Goal: Ask a question

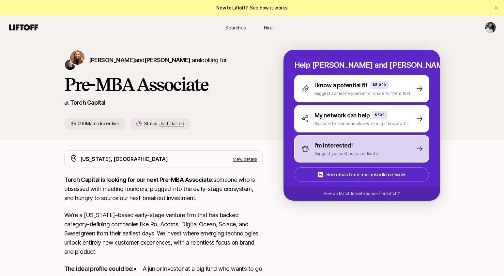
click at [359, 142] on div "I'm interested!" at bounding box center [347, 145] width 64 height 9
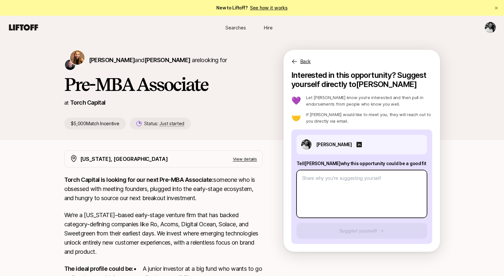
click at [343, 183] on textarea at bounding box center [362, 194] width 131 height 48
type textarea "x"
type textarea "O"
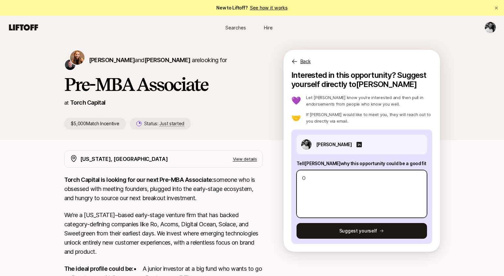
type textarea "x"
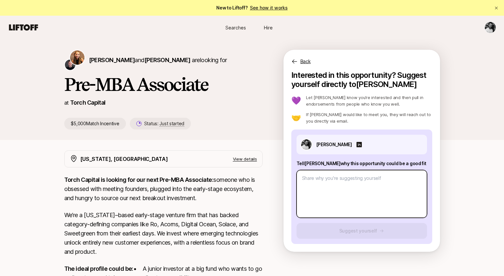
type textarea "x"
type textarea "O"
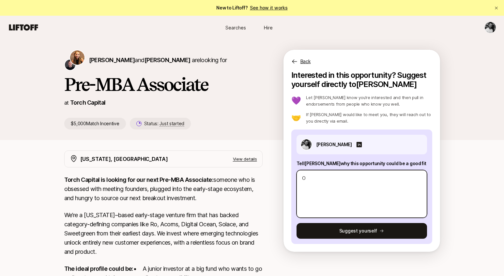
type textarea "x"
type textarea "On"
type textarea "x"
type textarea "O"
type textarea "x"
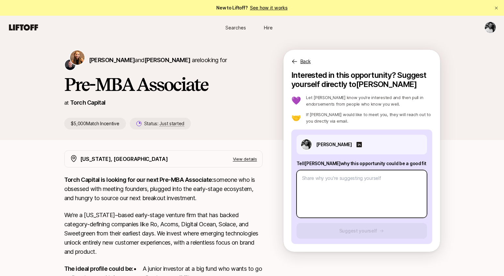
type textarea "x"
type textarea "H"
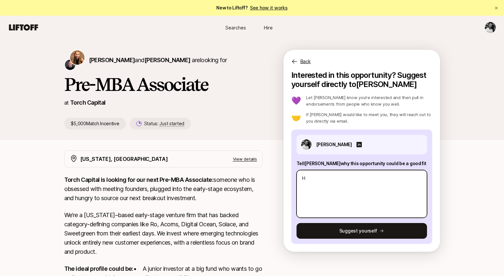
type textarea "x"
type textarea "Hi"
type textarea "x"
type textarea "Hi"
type textarea "x"
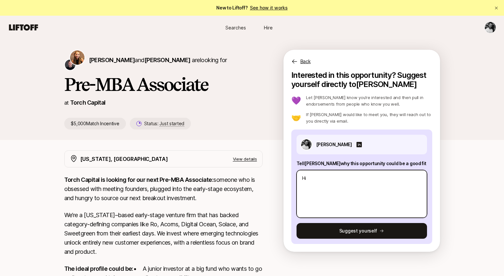
type textarea "Hi K"
type textarea "x"
type textarea "Hi [PERSON_NAME]"
type textarea "x"
type textarea "Hi [PERSON_NAME]"
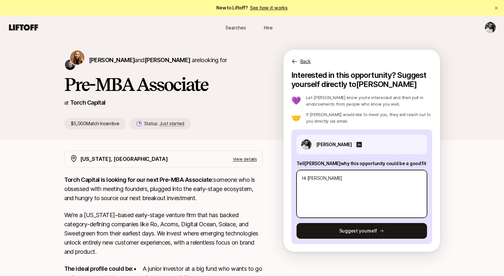
type textarea "x"
type textarea "Hi [PERSON_NAME]"
type textarea "x"
type textarea "Hi [PERSON_NAME]"
type textarea "x"
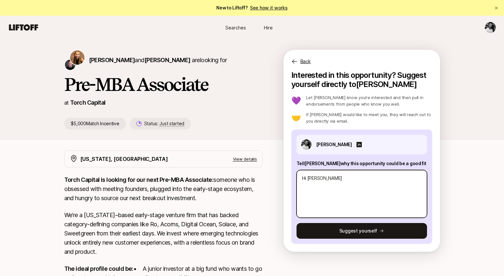
type textarea "Hi [PERSON_NAME],"
type textarea "x"
type textarea "Hi [PERSON_NAME],"
type textarea "x"
type textarea "Hi [PERSON_NAME],"
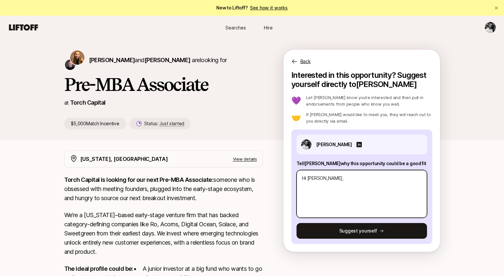
type textarea "x"
type textarea "Hi [PERSON_NAME],"
type textarea "x"
type textarea "Hi [PERSON_NAME], O"
type textarea "x"
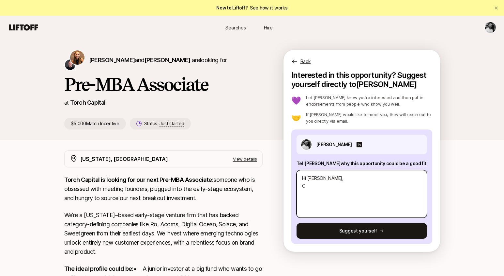
type textarea "Hi [PERSON_NAME], On"
type textarea "x"
type textarea "Hi [PERSON_NAME], On"
type textarea "x"
type textarea "Hi [PERSON_NAME], On e"
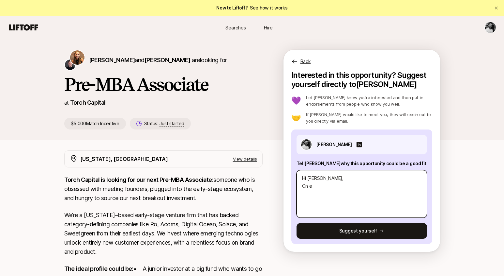
type textarea "x"
type textarea "Hi [PERSON_NAME], On"
type textarea "x"
type textarea "Hi [PERSON_NAME], On"
type textarea "x"
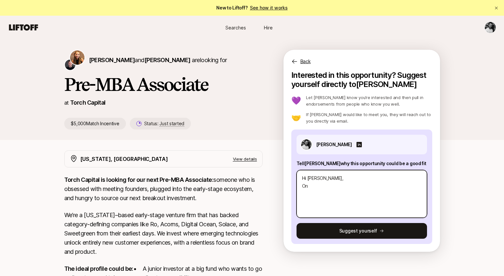
type textarea "Hi [PERSON_NAME], One"
type textarea "x"
type textarea "Hi [PERSON_NAME], One"
type textarea "x"
type textarea "Hi [PERSON_NAME], One t"
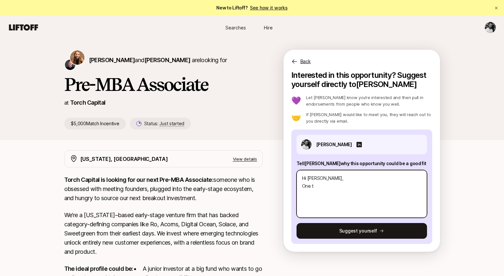
type textarea "x"
type textarea "Hi [PERSON_NAME], One th"
type textarea "x"
type textarea "Hi [PERSON_NAME], One the"
type textarea "x"
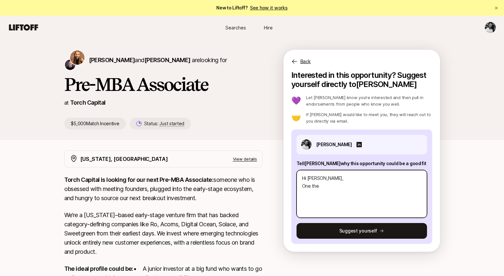
type textarea "Hi [PERSON_NAME], One thes"
type textarea "x"
type textarea "Hi [PERSON_NAME], One thesi"
type textarea "x"
type textarea "Hi [PERSON_NAME], One thesis"
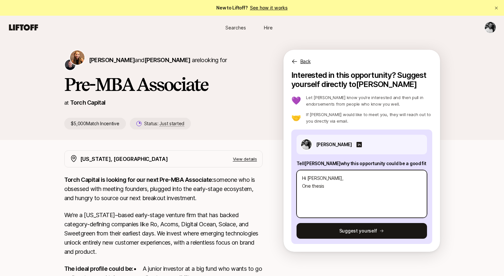
type textarea "x"
type textarea "Hi [PERSON_NAME], One thesis"
type textarea "x"
type textarea "Hi [PERSON_NAME], One thesis i"
type textarea "x"
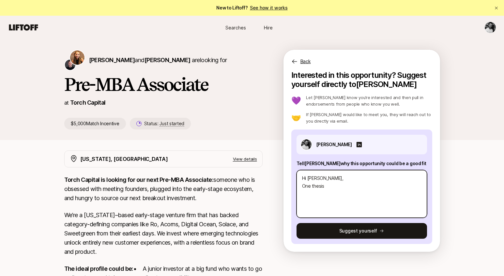
type textarea "Hi [PERSON_NAME], One thesis t"
type textarea "x"
type textarea "Hi [PERSON_NAME], One thesis th"
type textarea "x"
type textarea "Hi [PERSON_NAME], One thesis tha"
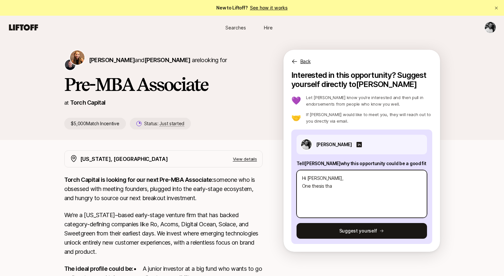
type textarea "x"
type textarea "Hi [PERSON_NAME], One thesis that"
type textarea "x"
type textarea "Hi [PERSON_NAME], One thesis that"
type textarea "x"
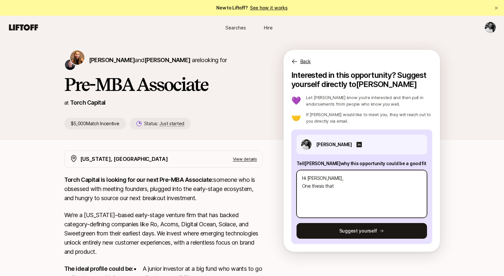
type textarea "Hi [PERSON_NAME], One thesis that r"
type textarea "x"
type textarea "Hi [PERSON_NAME], One thesis that re"
type textarea "x"
type textarea "Hi [PERSON_NAME], One thesis that rea"
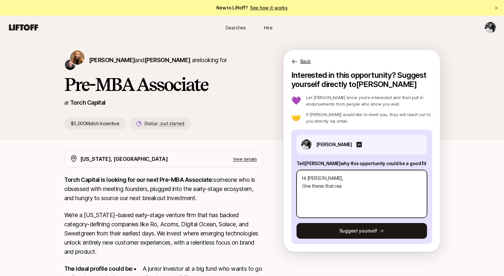
type textarea "x"
type textarea "Hi [PERSON_NAME], One thesis that real"
type textarea "x"
type textarea "Hi [PERSON_NAME], One thesis that reall"
type textarea "x"
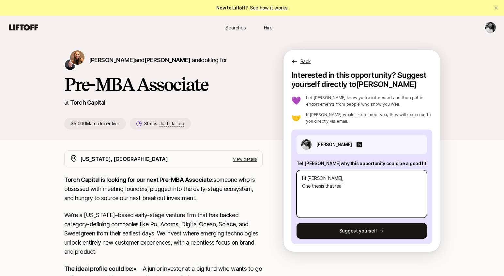
type textarea "Hi [PERSON_NAME], One thesis that really"
type textarea "x"
type textarea "Hi [PERSON_NAME], One thesis that really"
type textarea "x"
type textarea "Hi [PERSON_NAME], One thesis that really e"
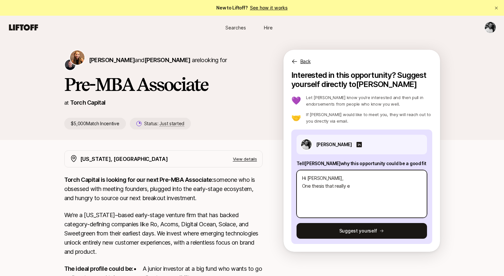
type textarea "x"
type textarea "Hi [PERSON_NAME], One thesis that really ex"
type textarea "x"
type textarea "Hi [PERSON_NAME], One thesis that really exc"
type textarea "x"
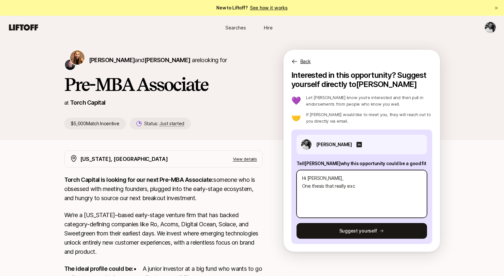
type textarea "Hi [PERSON_NAME], One thesis that really exci"
type textarea "x"
type textarea "Hi [PERSON_NAME], One thesis that really excit"
type textarea "x"
type textarea "Hi [PERSON_NAME], One thesis that really excite"
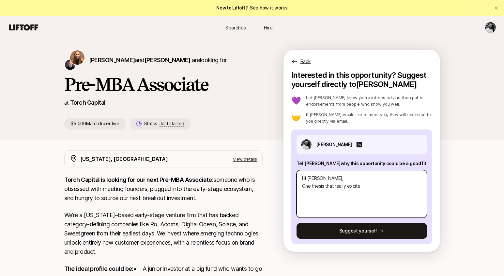
type textarea "x"
type textarea "Hi [PERSON_NAME], One thesis that really excited"
type textarea "x"
type textarea "Hi [PERSON_NAME], One thesis that really excited m"
type textarea "x"
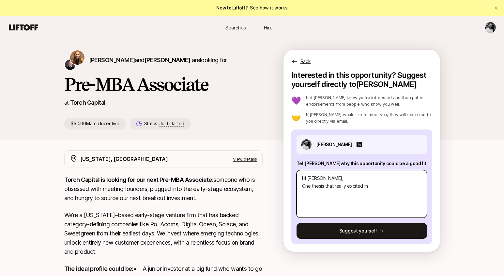
type textarea "Hi [PERSON_NAME], One thesis that really excited me"
type textarea "x"
type textarea "Hi [PERSON_NAME], One thesis that really excited me"
type textarea "x"
type textarea "Hi [PERSON_NAME], One thesis that really excited me"
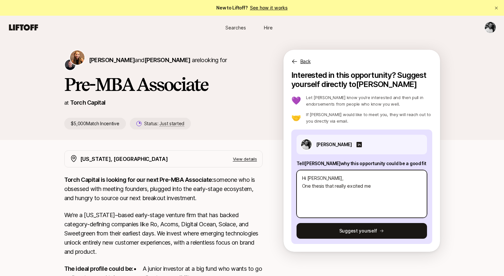
type textarea "x"
type textarea "Hi [PERSON_NAME], One thesis that really excited m"
type textarea "x"
type textarea "Hi [PERSON_NAME], One thesis that really excited"
type textarea "x"
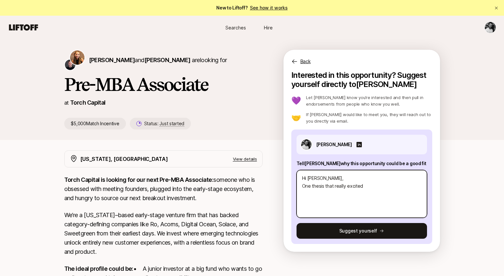
type textarea "Hi [PERSON_NAME], One thesis that really excited"
type textarea "x"
type textarea "Hi [PERSON_NAME], One thesis that really excite"
type textarea "x"
type textarea "Hi [PERSON_NAME], One thesis that really excites"
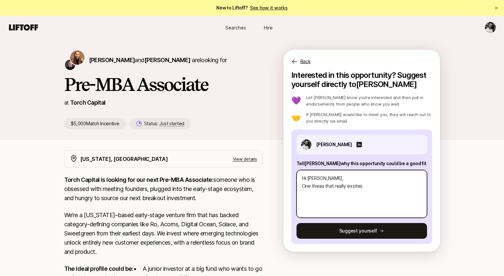
type textarea "x"
type textarea "Hi [PERSON_NAME], One thesis that really excites"
type textarea "x"
type textarea "Hi [PERSON_NAME], One thesis that really excites m"
type textarea "x"
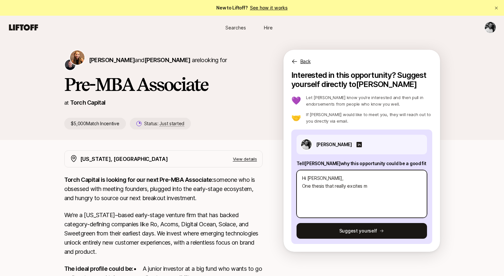
type textarea "Hi [PERSON_NAME], One thesis that really excites me"
type textarea "x"
type textarea "Hi [PERSON_NAME], One thesis that really excites me"
type textarea "x"
type textarea "Hi [PERSON_NAME], One thesis that really excites me i"
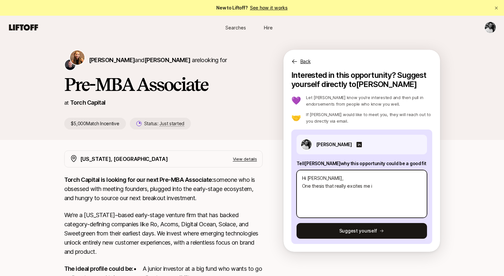
type textarea "x"
type textarea "Hi [PERSON_NAME], One thesis that really excites me is"
type textarea "x"
type textarea "Hi [PERSON_NAME], One thesis that really excites me is t"
type textarea "x"
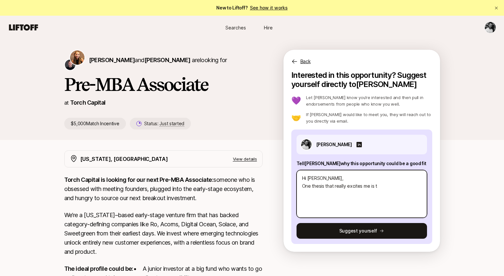
type textarea "Hi [PERSON_NAME], One thesis that really excites me is ta"
type textarea "x"
type textarea "Hi [PERSON_NAME], One thesis that really excites me is tat"
type textarea "x"
type textarea "Hi [PERSON_NAME], One thesis that really excites me is ta"
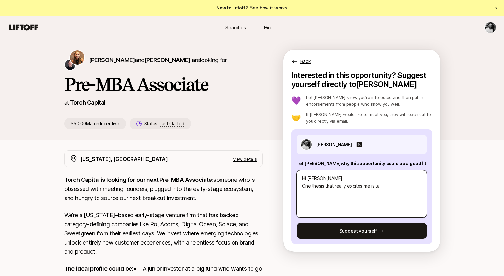
type textarea "x"
type textarea "Hi [PERSON_NAME], One thesis that really excites me is t"
type textarea "x"
type textarea "Hi [PERSON_NAME], One thesis that really excites me is th"
type textarea "x"
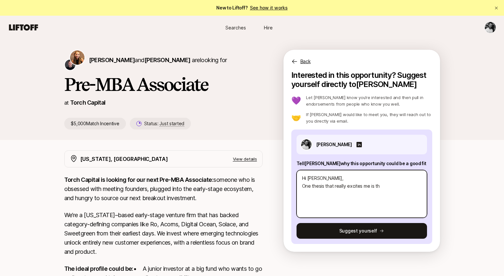
type textarea "Hi [PERSON_NAME], One thesis that really excites me is tha"
type textarea "x"
type textarea "Hi [PERSON_NAME], One thesis that really excites me is that"
type textarea "x"
type textarea "Hi [PERSON_NAME], One thesis that really excites me is that o"
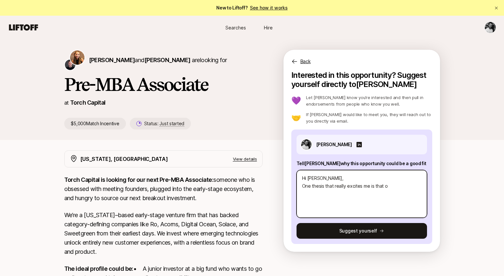
type textarea "x"
type textarea "Hi [PERSON_NAME], One thesis that really excites me is that of"
type textarea "x"
type textarea "Hi [PERSON_NAME], One thesis that really excites me is that of"
type textarea "x"
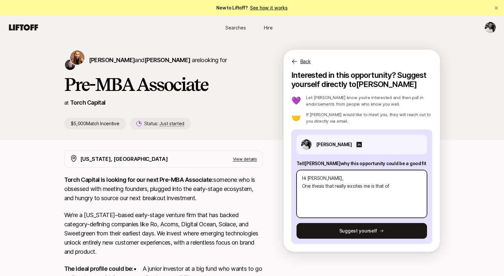
type textarea "Hi [PERSON_NAME], One thesis that really excites me is that of i"
type textarea "x"
type textarea "Hi [PERSON_NAME], One thesis that really excites me is that of in"
type textarea "x"
type textarea "Hi [PERSON_NAME], One thesis that really excites me is that of int"
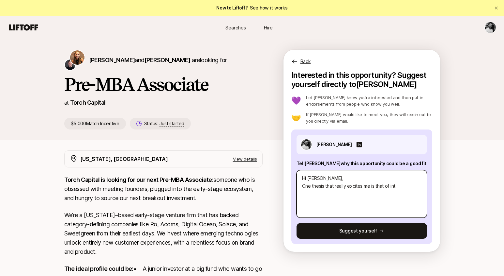
type textarea "x"
type textarea "Hi [PERSON_NAME], One thesis that really excites me is that of inte"
type textarea "x"
type textarea "Hi [PERSON_NAME], One thesis that really excites me is that of inter"
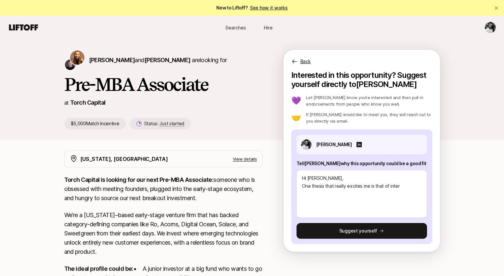
click at [459, 101] on div "[PERSON_NAME] and [PERSON_NAME] are looking for Pre-MBA Associate at Torch Capi…" at bounding box center [252, 89] width 504 height 101
